Goal: Navigation & Orientation: Find specific page/section

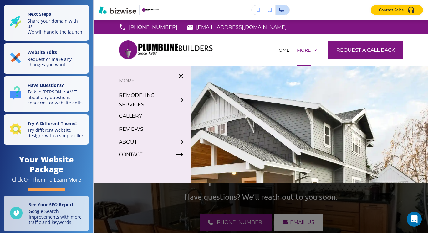
drag, startPoint x: 257, startPoint y: 99, endPoint x: 255, endPoint y: 143, distance: 44.5
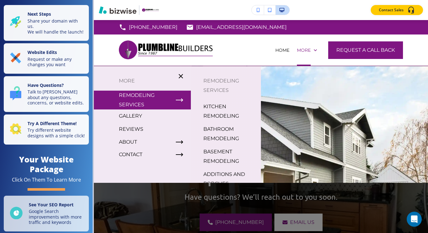
scroll to position [8, 0]
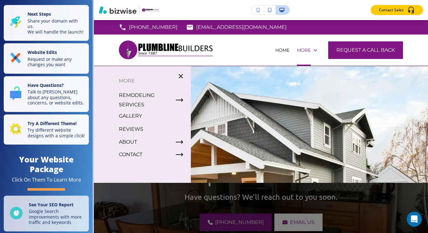
drag, startPoint x: 257, startPoint y: 124, endPoint x: 255, endPoint y: 140, distance: 16.1
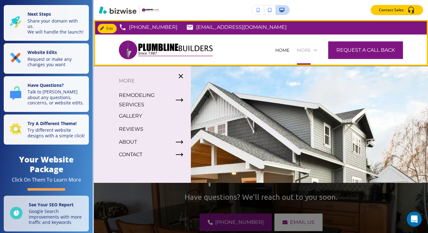
click at [305, 51] on p "More" at bounding box center [304, 50] width 14 height 6
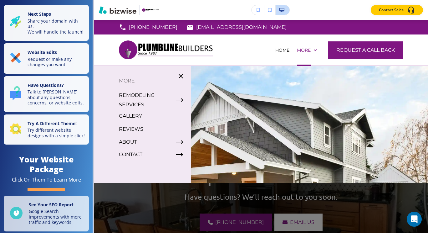
drag, startPoint x: 257, startPoint y: 149, endPoint x: 255, endPoint y: 166, distance: 17.7
drag, startPoint x: 256, startPoint y: 104, endPoint x: 250, endPoint y: 97, distance: 9.0
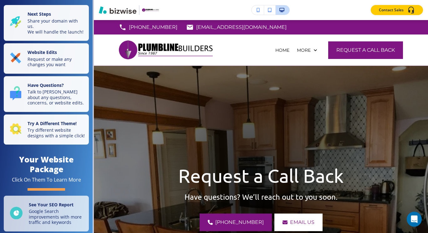
drag, startPoint x: 306, startPoint y: 15, endPoint x: 317, endPoint y: 4, distance: 15.7
click at [317, 4] on div "Contact Sales" at bounding box center [261, 10] width 335 height 20
click at [320, 10] on div "Contact Sales" at bounding box center [261, 10] width 335 height 10
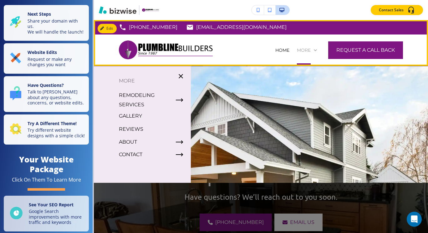
click at [304, 51] on p "More" at bounding box center [304, 50] width 14 height 6
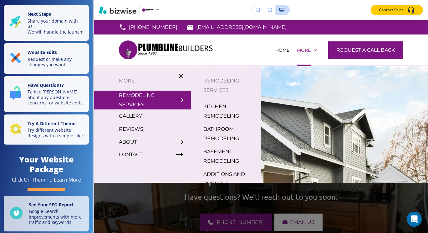
scroll to position [0, 0]
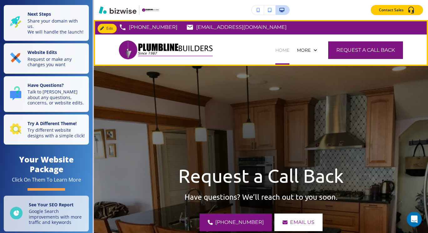
click at [278, 51] on p "HOME" at bounding box center [283, 50] width 14 height 6
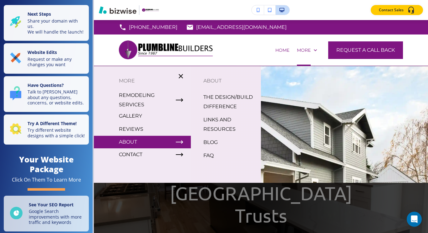
drag, startPoint x: 180, startPoint y: 157, endPoint x: 181, endPoint y: 142, distance: 15.7
click at [181, 142] on div "More REMODELING SERVICES GALLERY REVIEWS ABOUT CONTACT" at bounding box center [142, 124] width 97 height 96
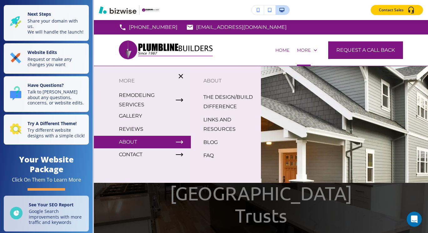
click at [221, 122] on p "LINKS AND RESOURCES" at bounding box center [230, 124] width 53 height 19
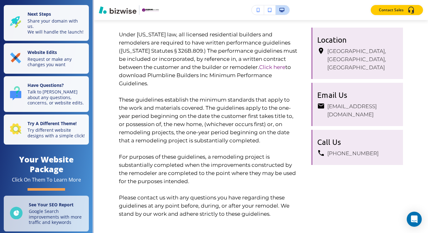
scroll to position [469, 0]
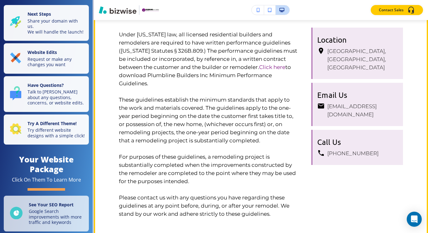
click at [259, 70] on link "Click here" at bounding box center [272, 67] width 26 height 6
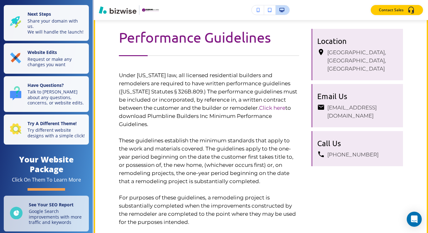
scroll to position [433, 0]
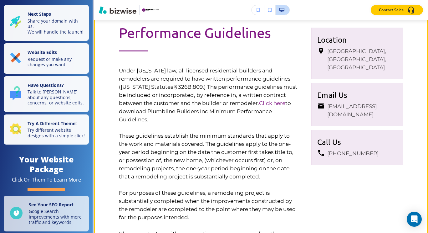
click at [259, 106] on link "Click here" at bounding box center [272, 103] width 26 height 6
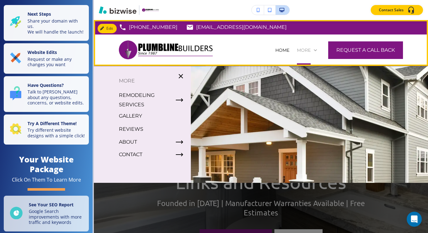
click at [304, 50] on p "More" at bounding box center [304, 50] width 14 height 6
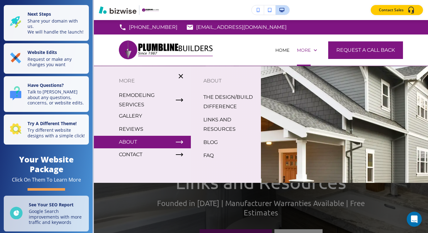
click at [217, 123] on p "LINKS AND RESOURCES" at bounding box center [230, 124] width 53 height 19
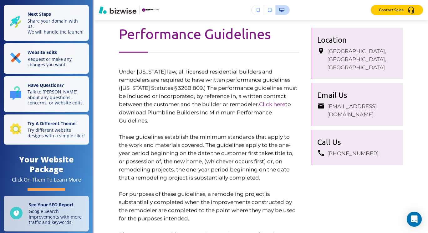
scroll to position [432, 0]
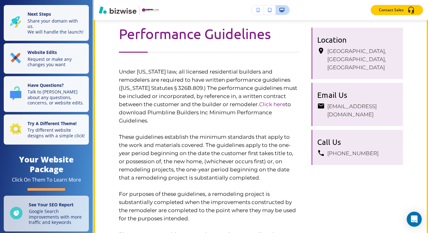
click at [259, 107] on link "Click here" at bounding box center [272, 104] width 26 height 6
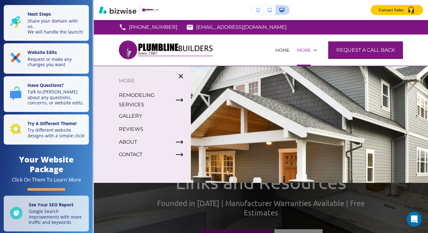
click at [135, 117] on p "GALLERY" at bounding box center [130, 115] width 23 height 9
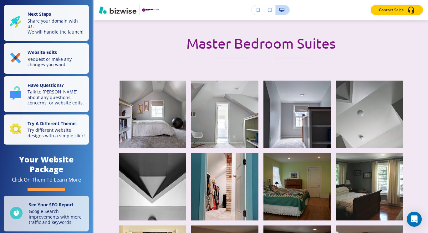
scroll to position [0, 0]
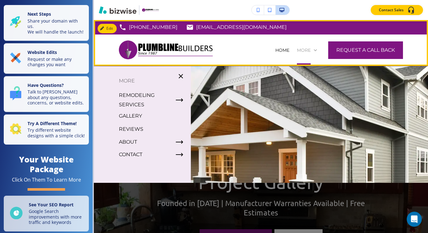
click at [301, 50] on p "More" at bounding box center [304, 50] width 14 height 6
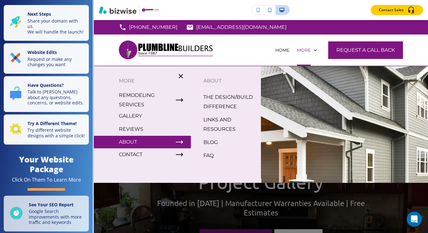
click at [135, 128] on p "REVIEWS" at bounding box center [131, 128] width 24 height 9
